Goal: Task Accomplishment & Management: Use online tool/utility

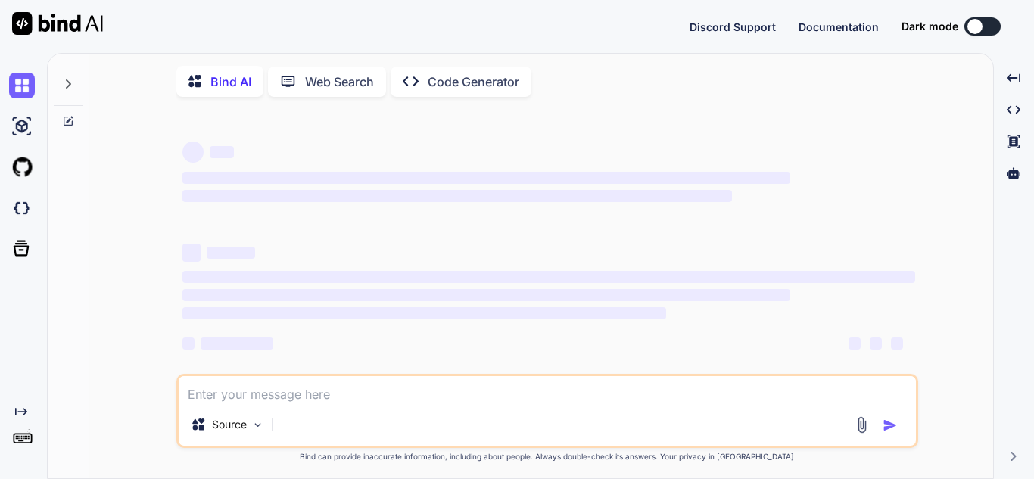
type textarea "x"
type textarea "django-cors-headers 4.4.0 depends on django>=3.2 48.86 djangorestframework 3.16…"
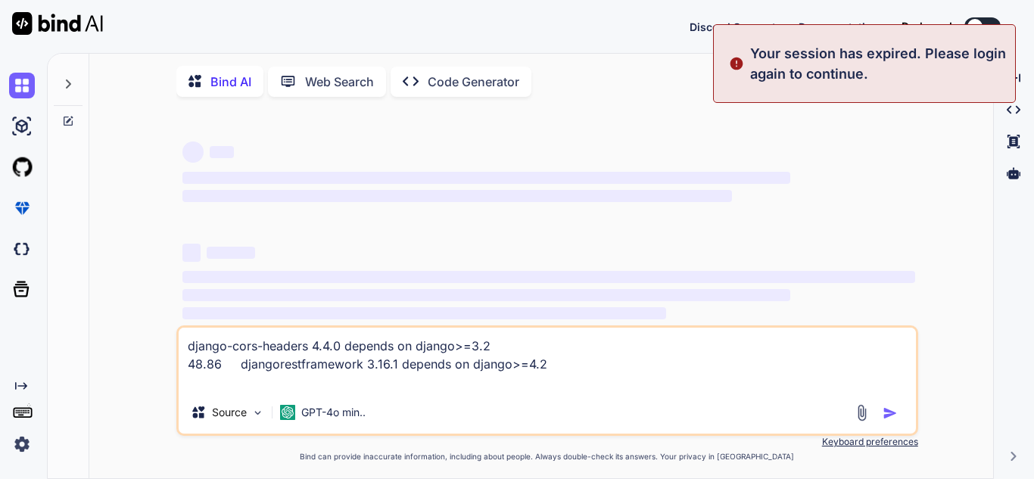
type textarea "x"
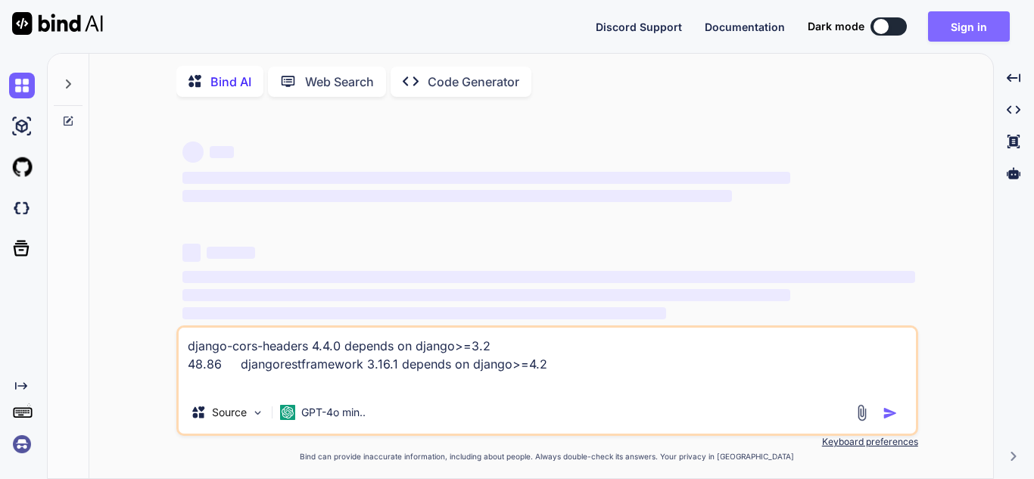
click at [978, 26] on button "Sign in" at bounding box center [969, 26] width 82 height 30
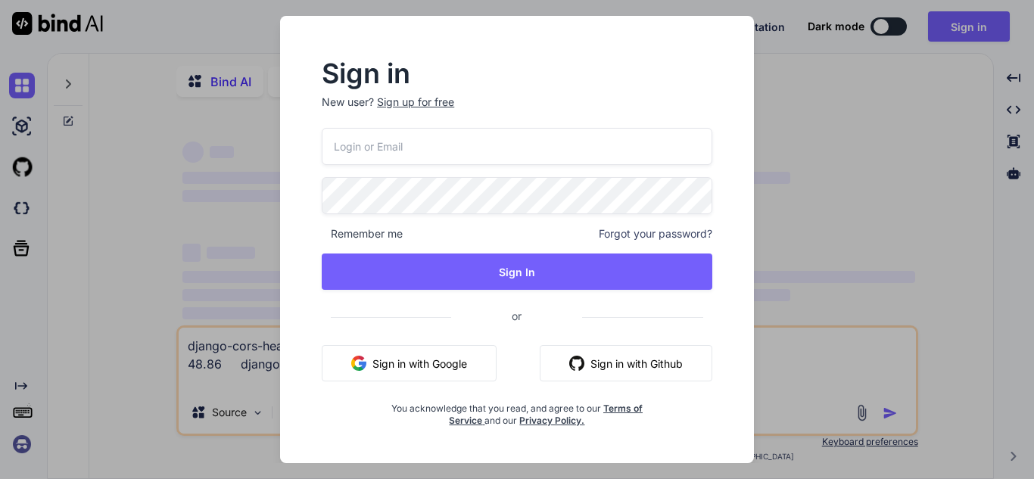
type textarea "x"
click at [483, 151] on input "email" at bounding box center [517, 146] width 390 height 37
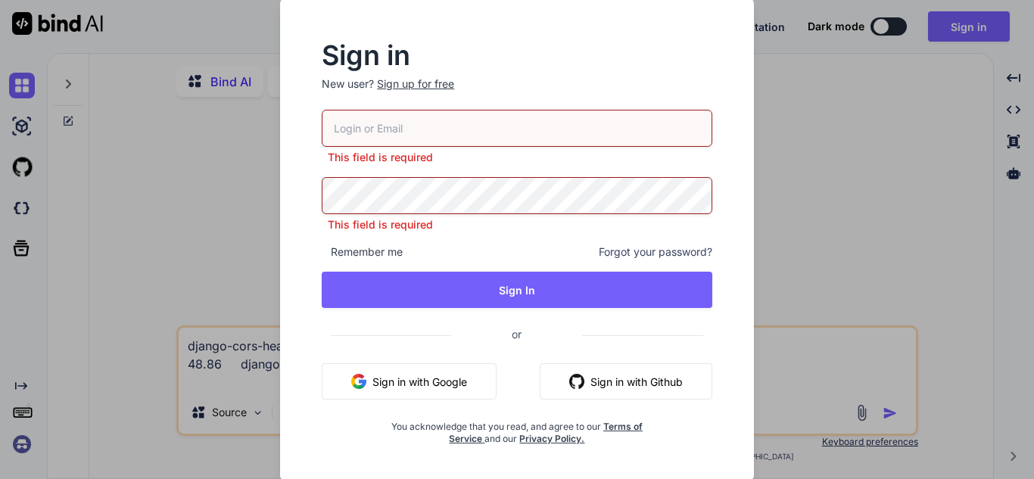
click at [459, 143] on input "email" at bounding box center [517, 128] width 390 height 37
